Goal: Understand process/instructions: Learn how to perform a task or action

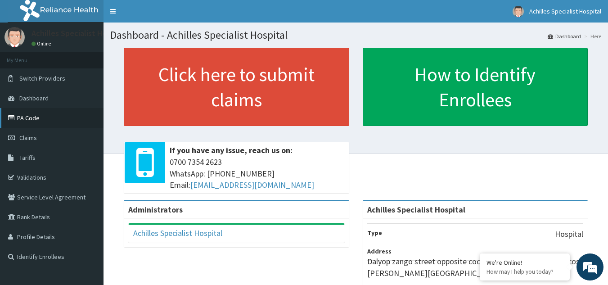
click at [36, 114] on link "PA Code" at bounding box center [51, 118] width 103 height 20
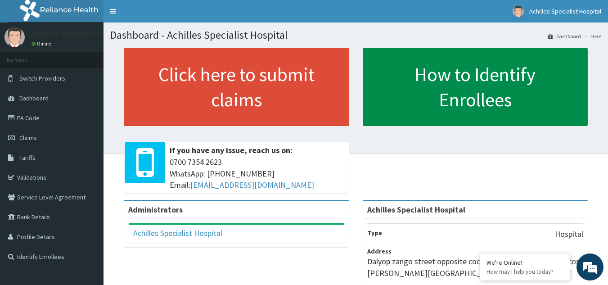
click at [405, 86] on link "How to Identify Enrollees" at bounding box center [475, 87] width 225 height 78
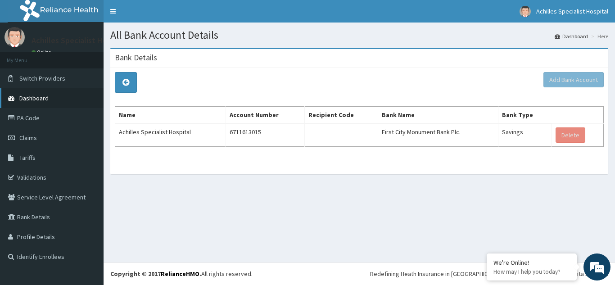
click at [36, 96] on span "Dashboard" at bounding box center [33, 98] width 29 height 8
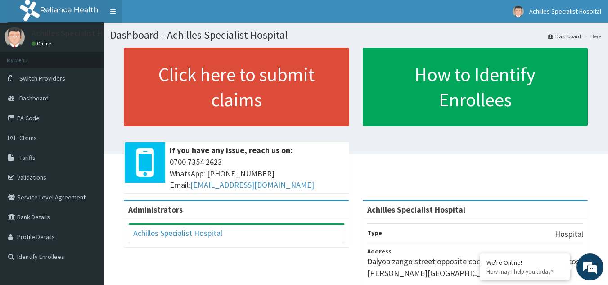
click at [114, 14] on link "Toggle navigation" at bounding box center [112, 11] width 19 height 22
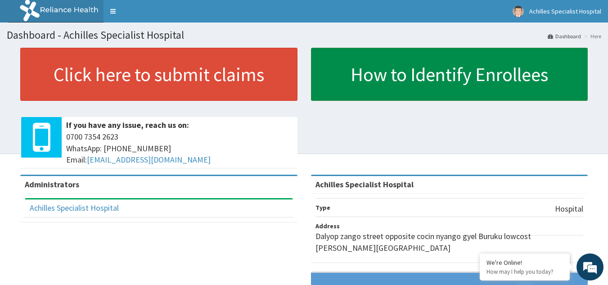
click at [390, 83] on link "How to Identify Enrollees" at bounding box center [449, 74] width 277 height 53
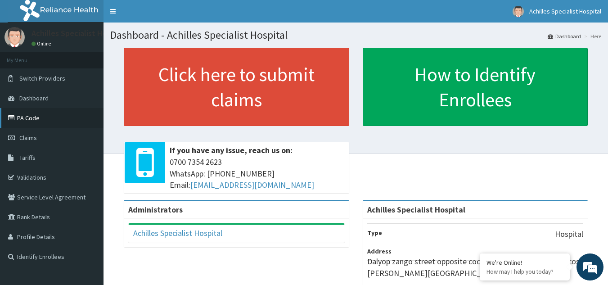
click at [39, 120] on link "PA Code" at bounding box center [51, 118] width 103 height 20
click at [31, 115] on link "PA Code" at bounding box center [51, 118] width 103 height 20
